Goal: Information Seeking & Learning: Learn about a topic

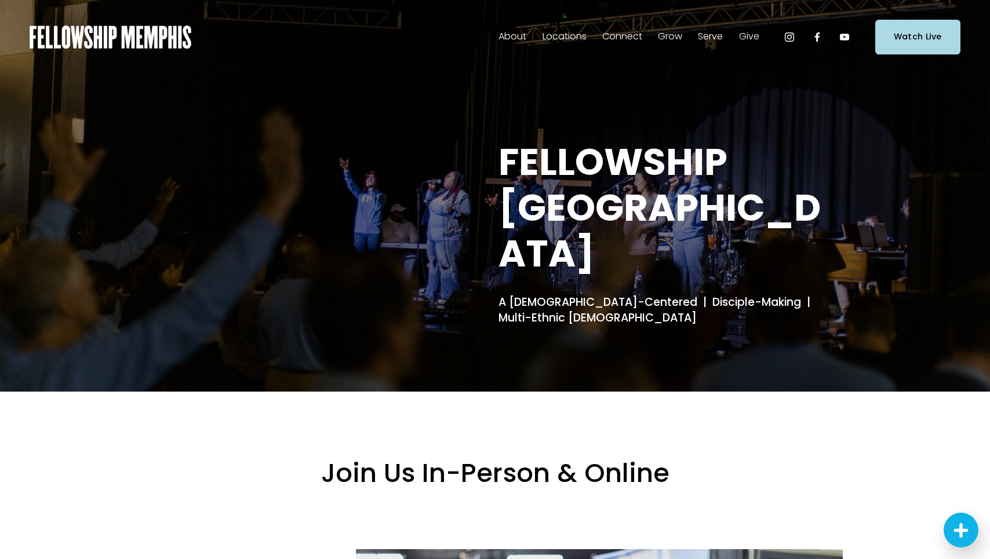
click at [0, 0] on span "Events" at bounding box center [0, 0] width 0 height 0
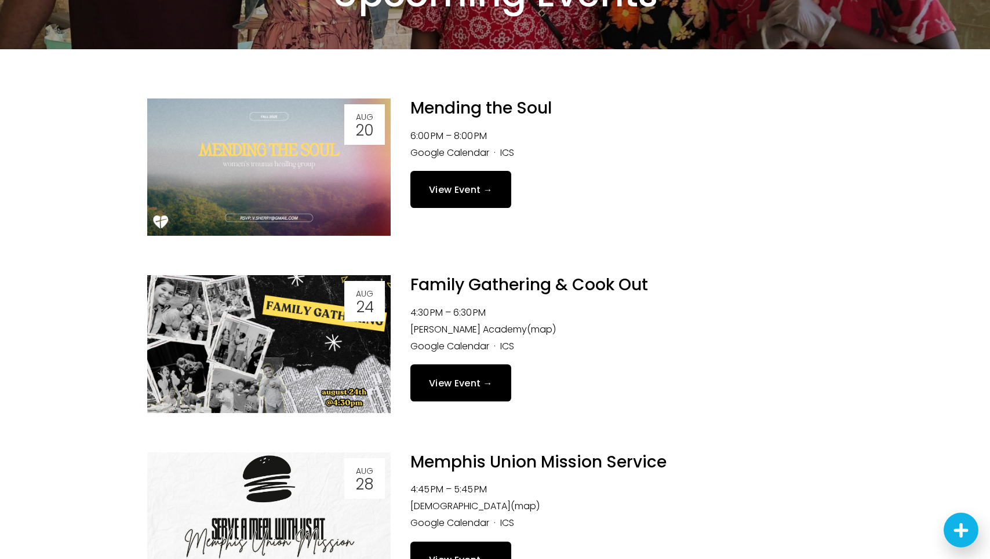
scroll to position [148, 0]
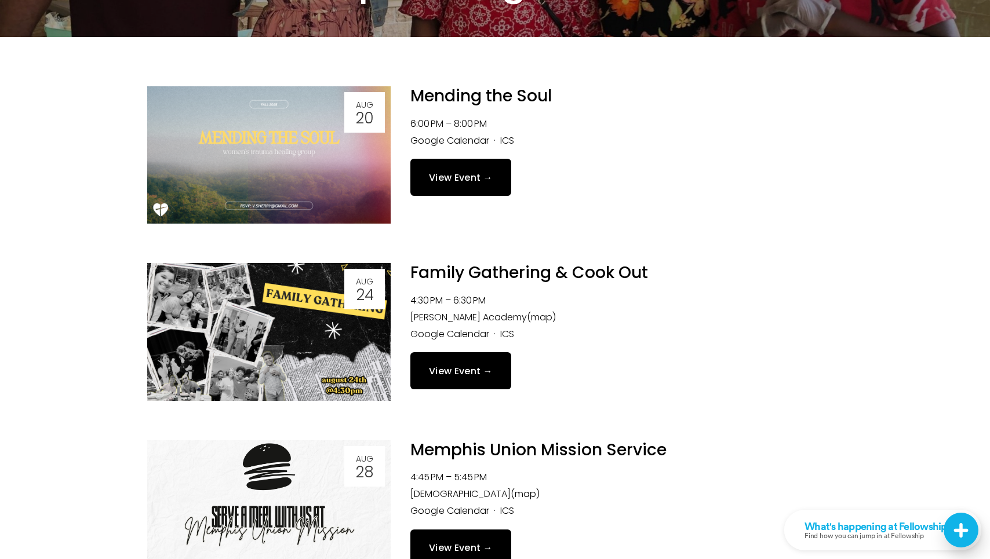
click at [547, 276] on link "Family Gathering & Cook Out" at bounding box center [529, 272] width 238 height 23
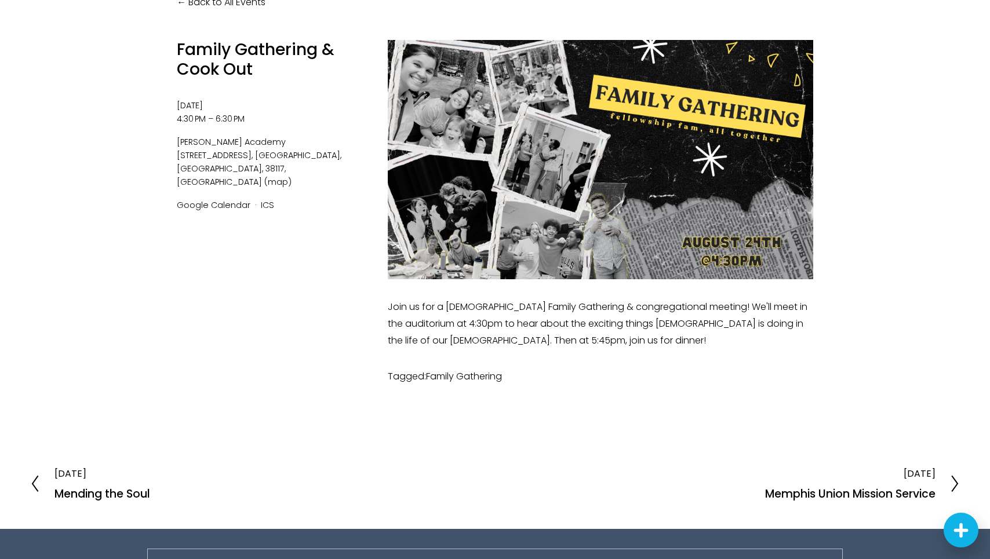
scroll to position [130, 0]
click at [507, 328] on p "Join us for a church Family Gathering & congregational meeting! We'll meet in t…" at bounding box center [600, 324] width 425 height 50
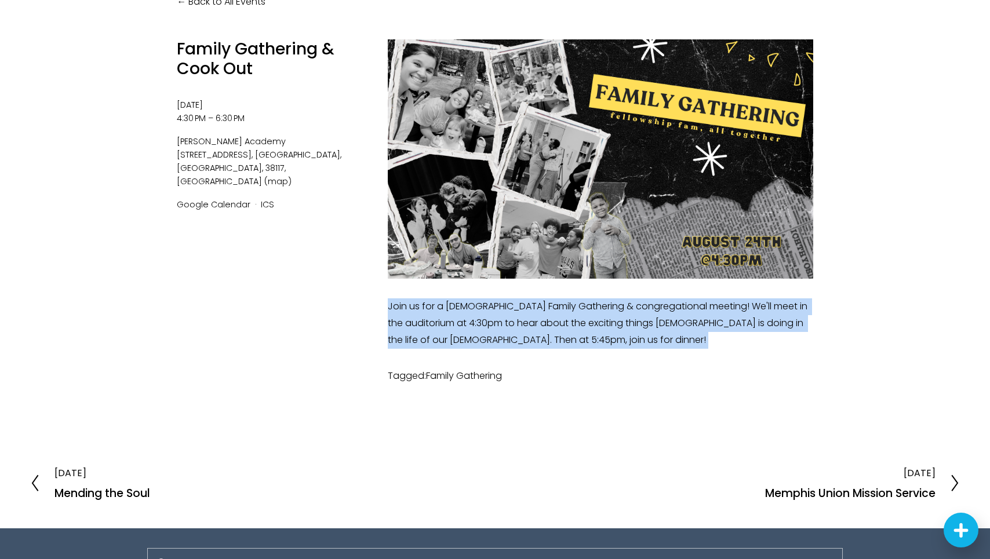
click at [507, 328] on p "Join us for a church Family Gathering & congregational meeting! We'll meet in t…" at bounding box center [600, 324] width 425 height 50
copy div "Join us for a church Family Gathering & congregational meeting! We'll meet in t…"
